Goal: Find contact information: Find contact information

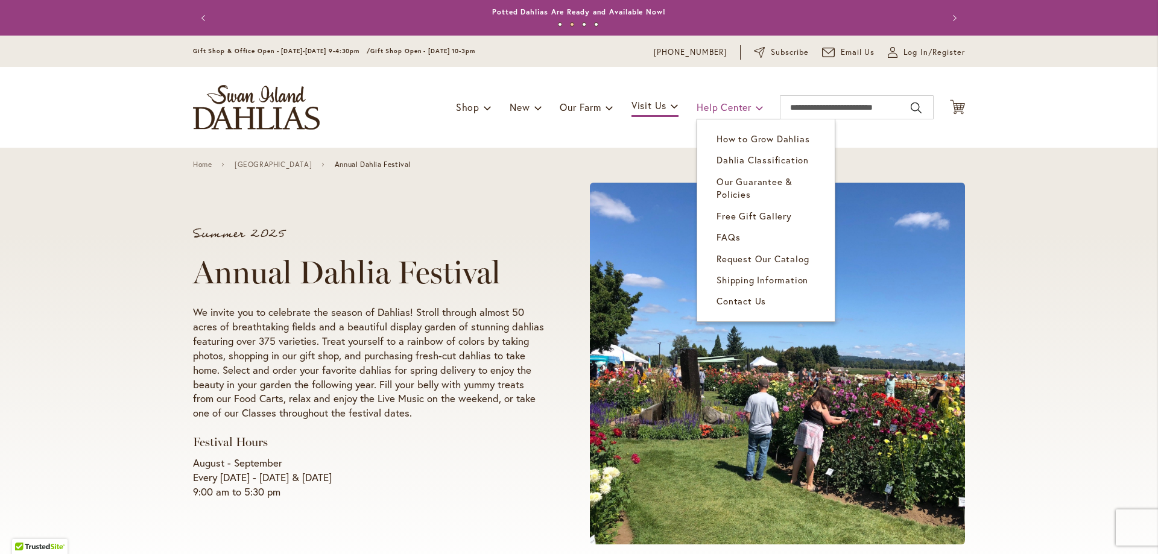
click at [756, 109] on span at bounding box center [760, 107] width 8 height 19
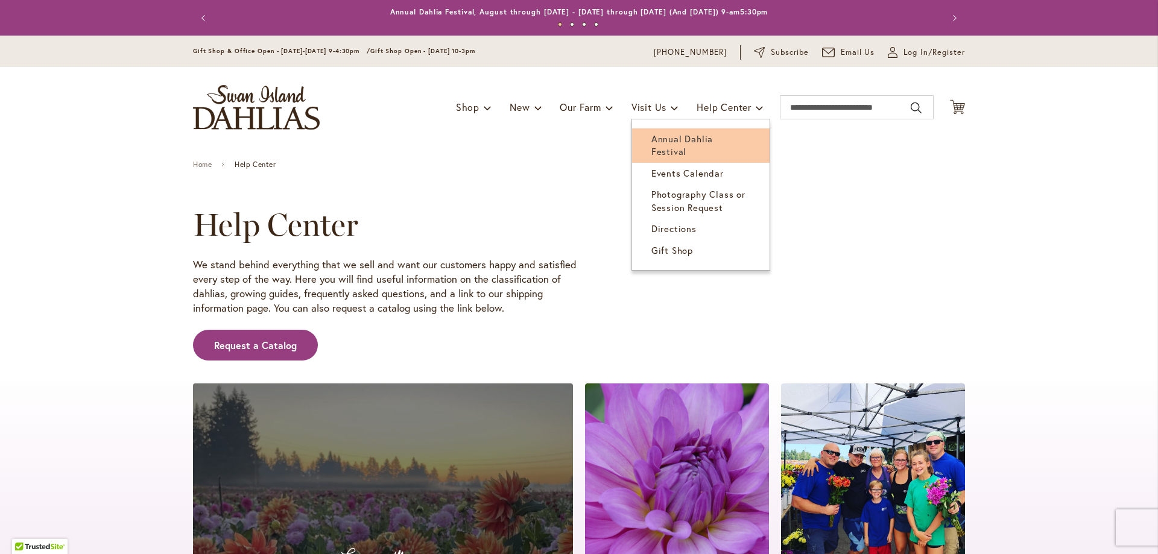
click at [671, 137] on span "Annual Dahlia Festival" at bounding box center [682, 145] width 62 height 25
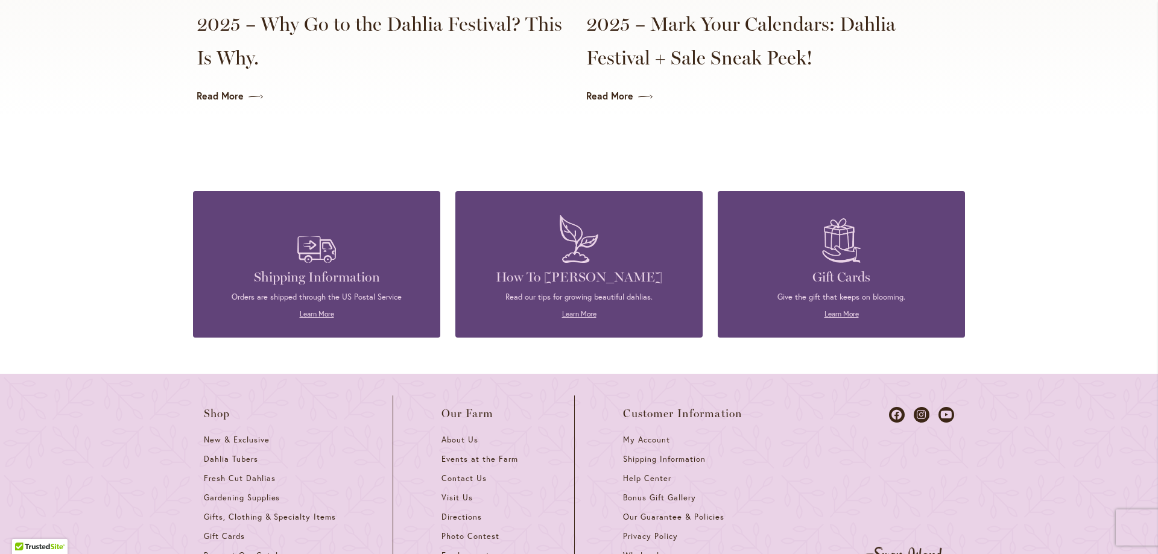
scroll to position [3232, 0]
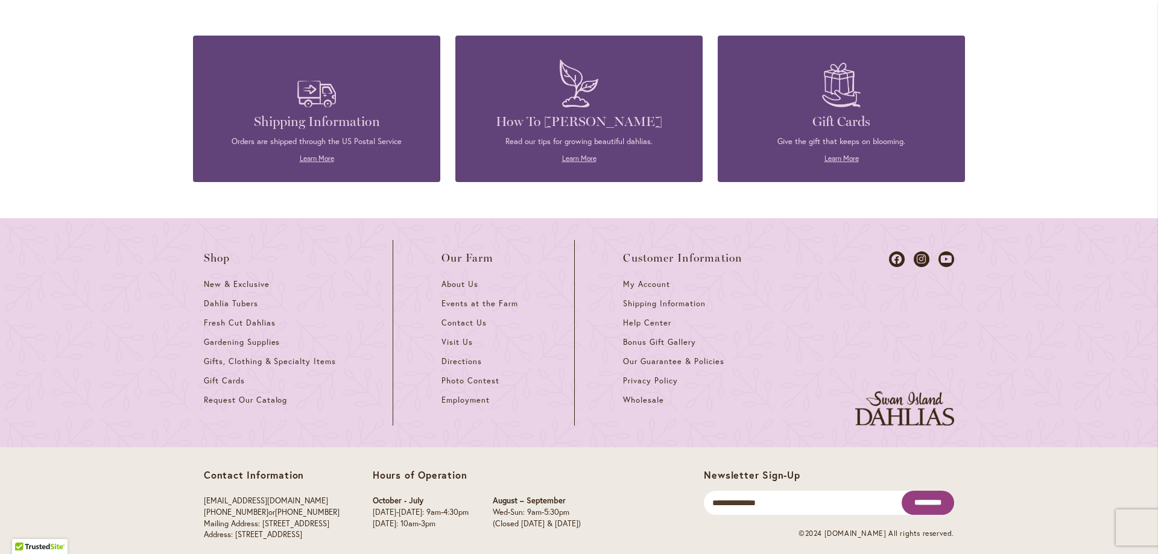
drag, startPoint x: 371, startPoint y: 545, endPoint x: 156, endPoint y: 507, distance: 218.0
click at [156, 507] on div "Contact Information [EMAIL_ADDRESS][DOMAIN_NAME] [PHONE_NUMBER] or [PHONE_NUMBE…" at bounding box center [579, 508] width 1158 height 121
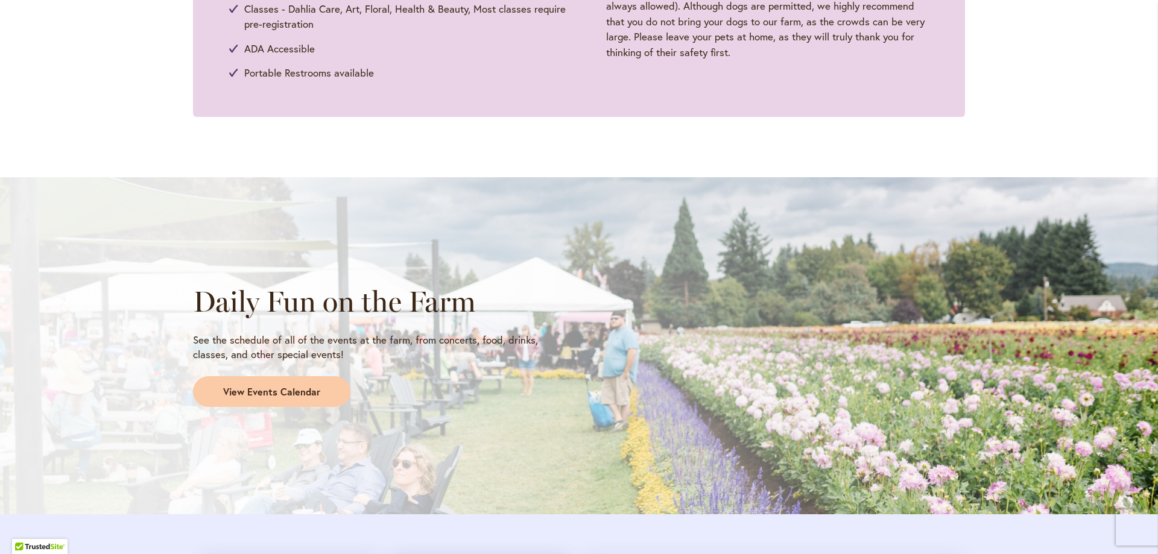
scroll to position [0, 0]
